Goal: Transaction & Acquisition: Purchase product/service

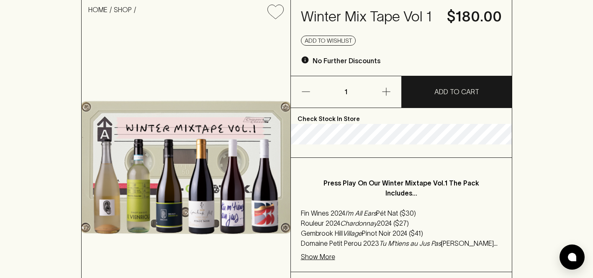
scroll to position [61, 0]
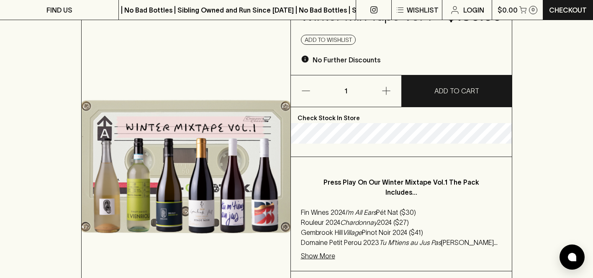
click at [309, 255] on p "Show More" at bounding box center [318, 256] width 34 height 10
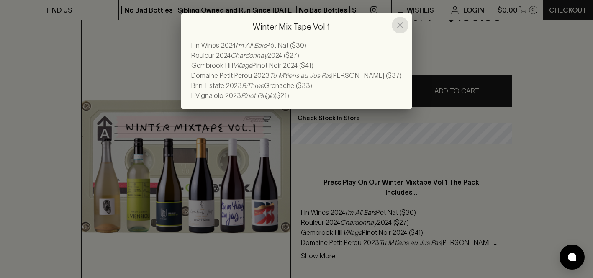
click at [403, 23] on icon "close" at bounding box center [400, 25] width 10 height 10
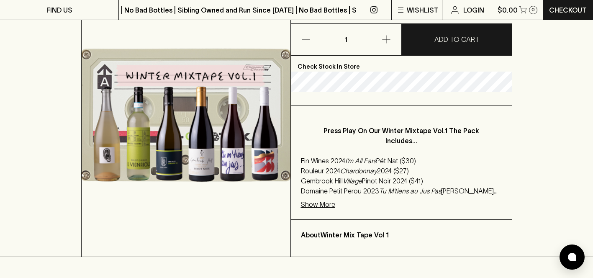
scroll to position [115, 0]
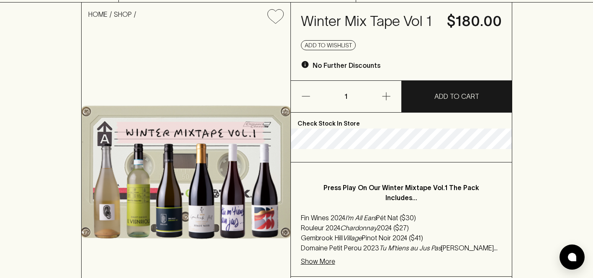
scroll to position [37, 0]
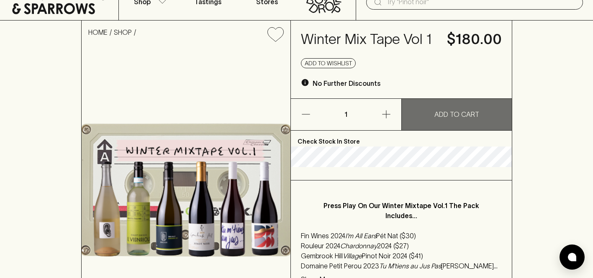
click at [432, 123] on button "ADD TO CART" at bounding box center [457, 114] width 110 height 31
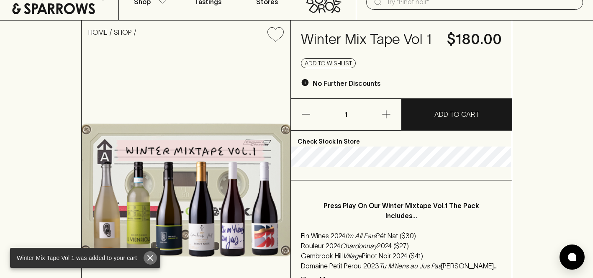
click at [151, 255] on icon "close" at bounding box center [150, 258] width 10 height 10
